Goal: Manage account settings

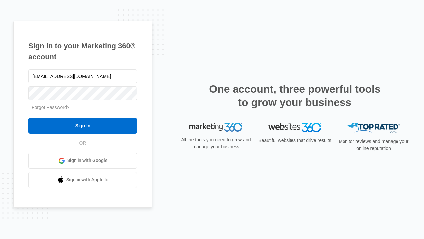
type input "dankie614@gmail.com"
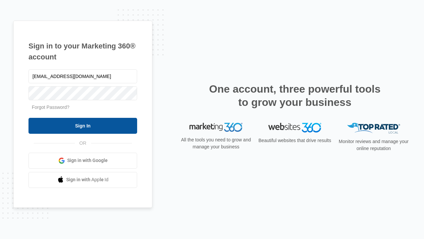
click at [83, 125] on input "Sign In" at bounding box center [82, 126] width 109 height 16
